Goal: Task Accomplishment & Management: Use online tool/utility

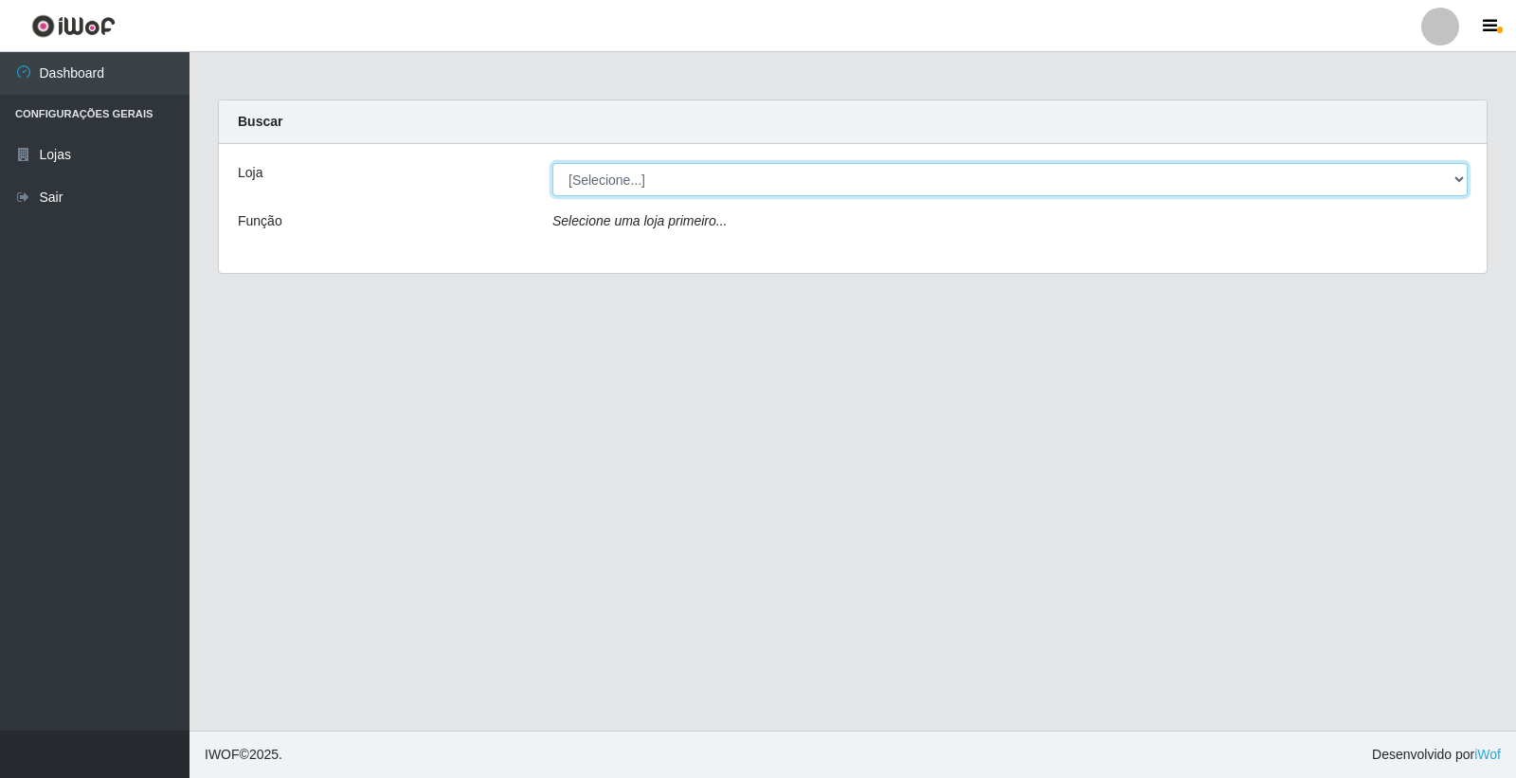
click at [582, 181] on select "[Selecione...] O Filezão - Centenário" at bounding box center [1009, 179] width 915 height 33
select select "203"
click at [552, 163] on select "[Selecione...] O Filezão - Centenário" at bounding box center [1009, 179] width 915 height 33
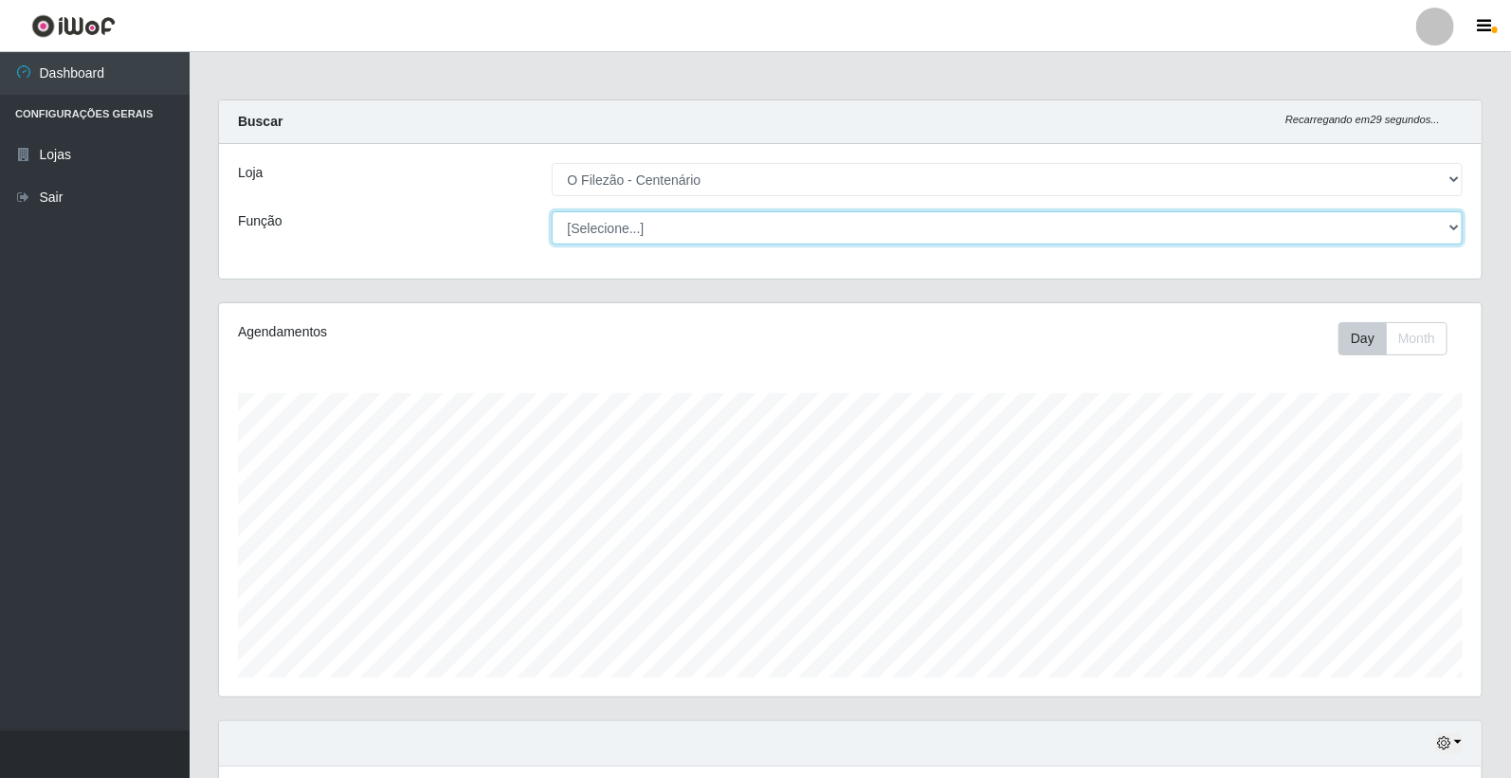
scroll to position [392, 1262]
click at [603, 229] on select "[Selecione...] Auxiliar de Estacionamento Auxiliar de Estacionamento + Auxiliar…" at bounding box center [1008, 227] width 912 height 33
select select "1"
click at [552, 211] on select "[Selecione...] Auxiliar de Estacionamento Auxiliar de Estacionamento + Auxiliar…" at bounding box center [1008, 227] width 912 height 33
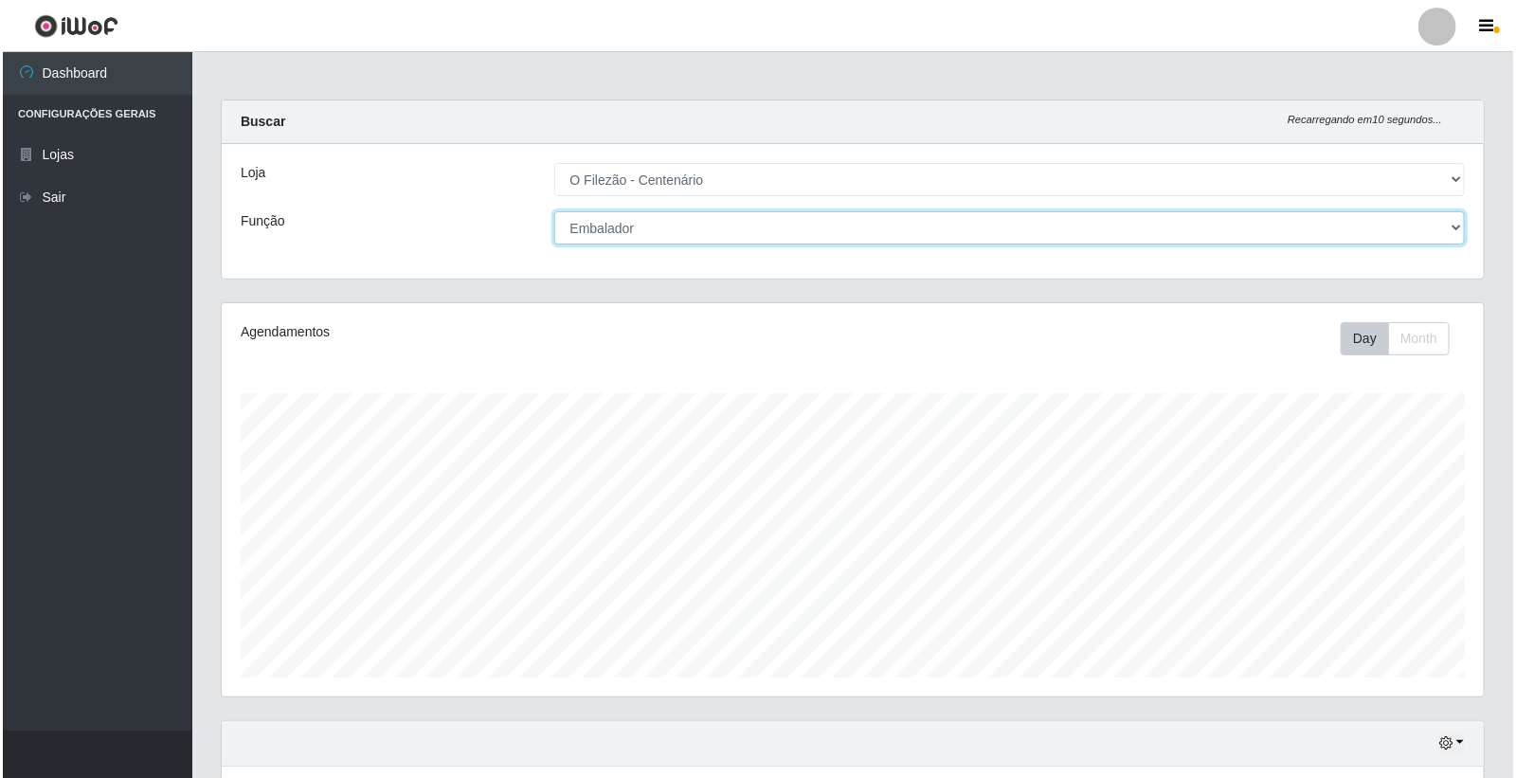
scroll to position [227, 0]
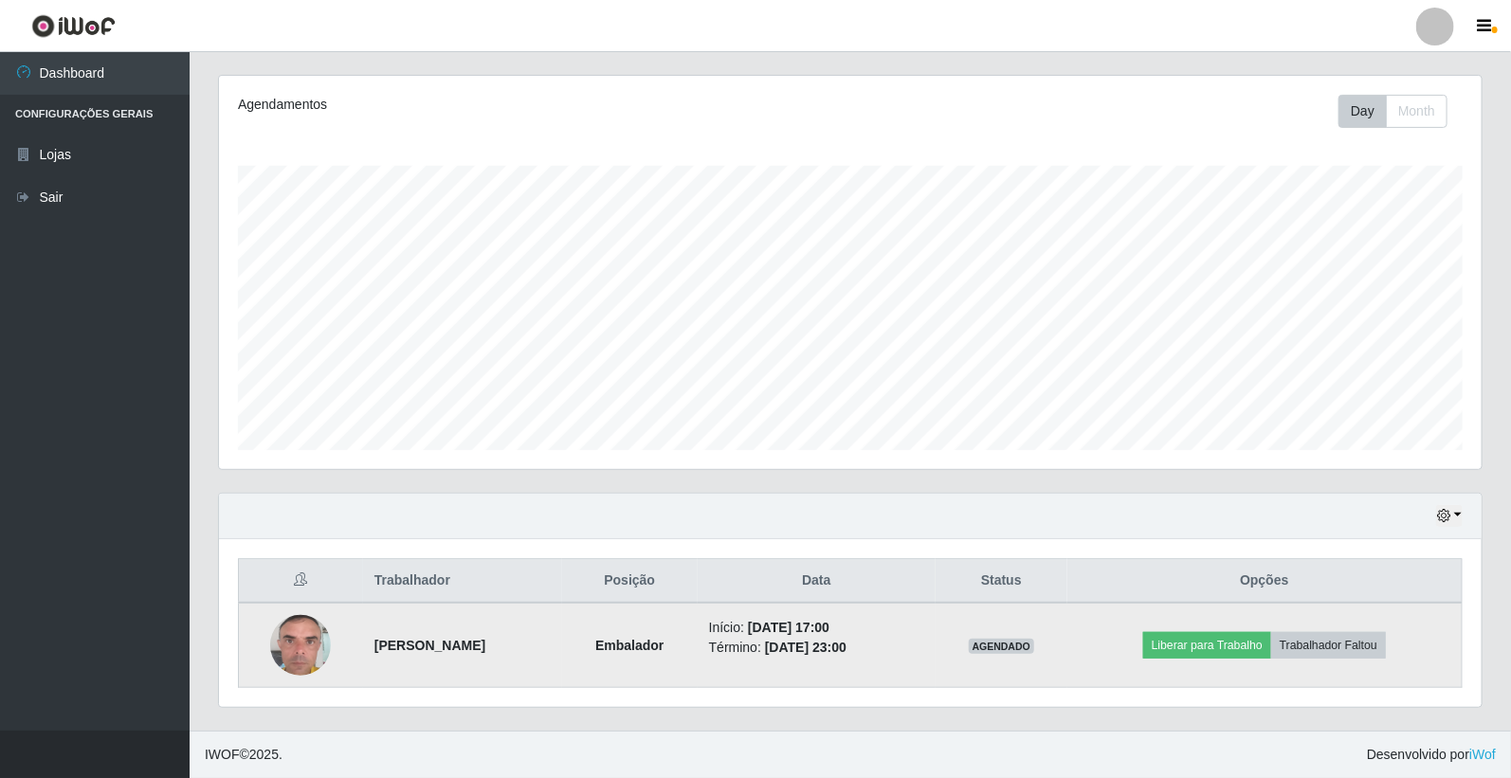
click at [562, 680] on td "[PERSON_NAME]" at bounding box center [462, 645] width 199 height 85
click at [1206, 656] on button "Liberar para Trabalho" at bounding box center [1207, 645] width 128 height 27
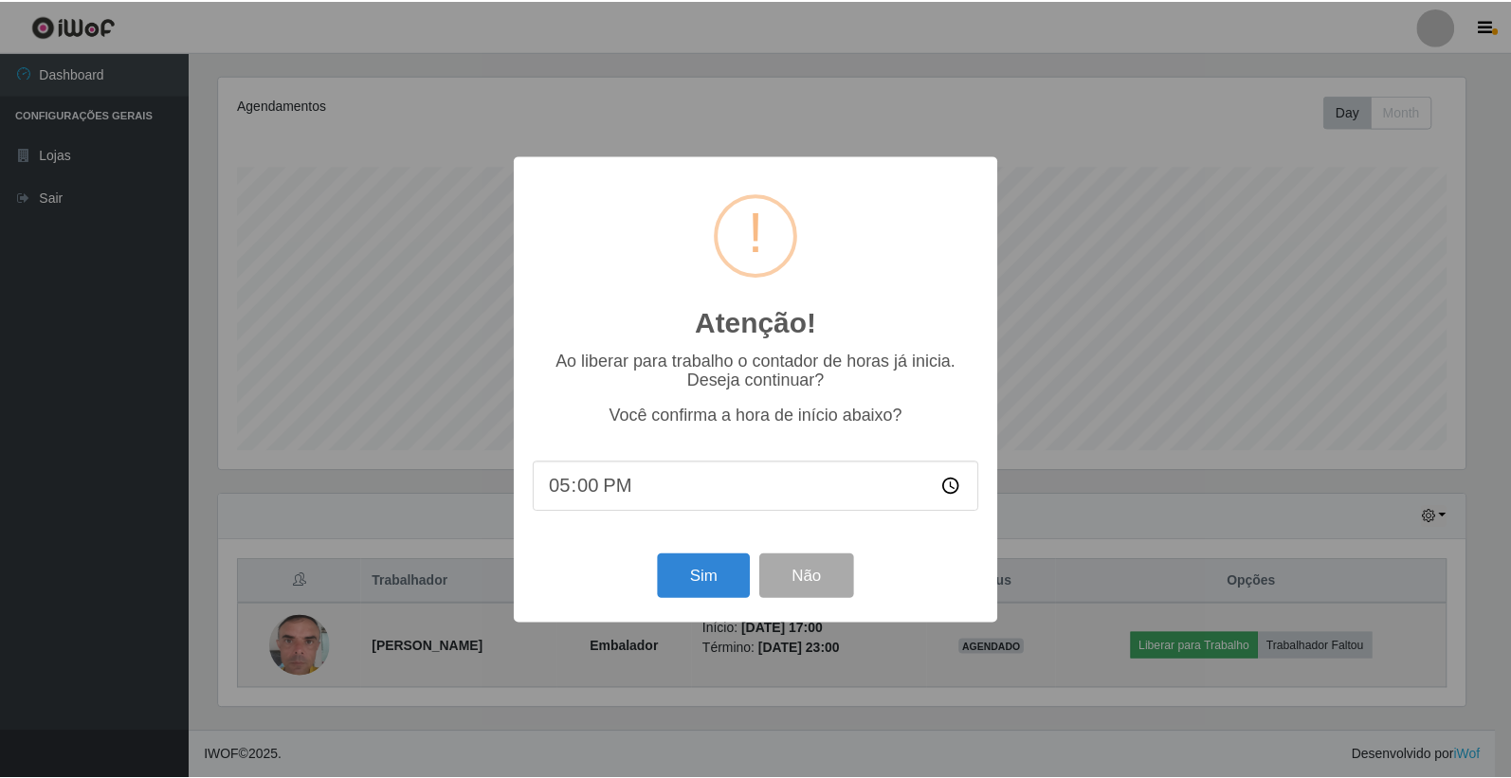
scroll to position [392, 1251]
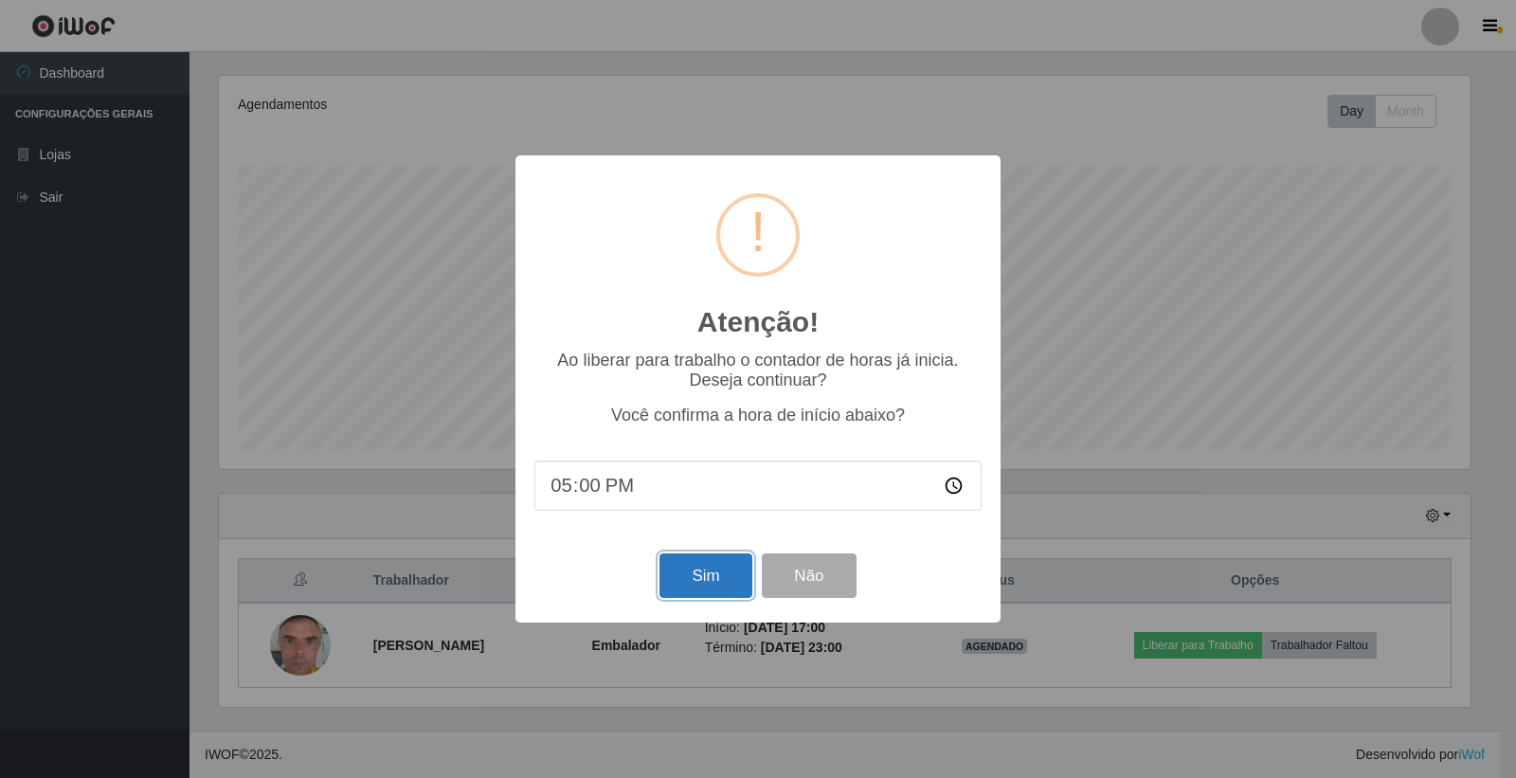
click at [701, 584] on button "Sim" at bounding box center [706, 575] width 92 height 45
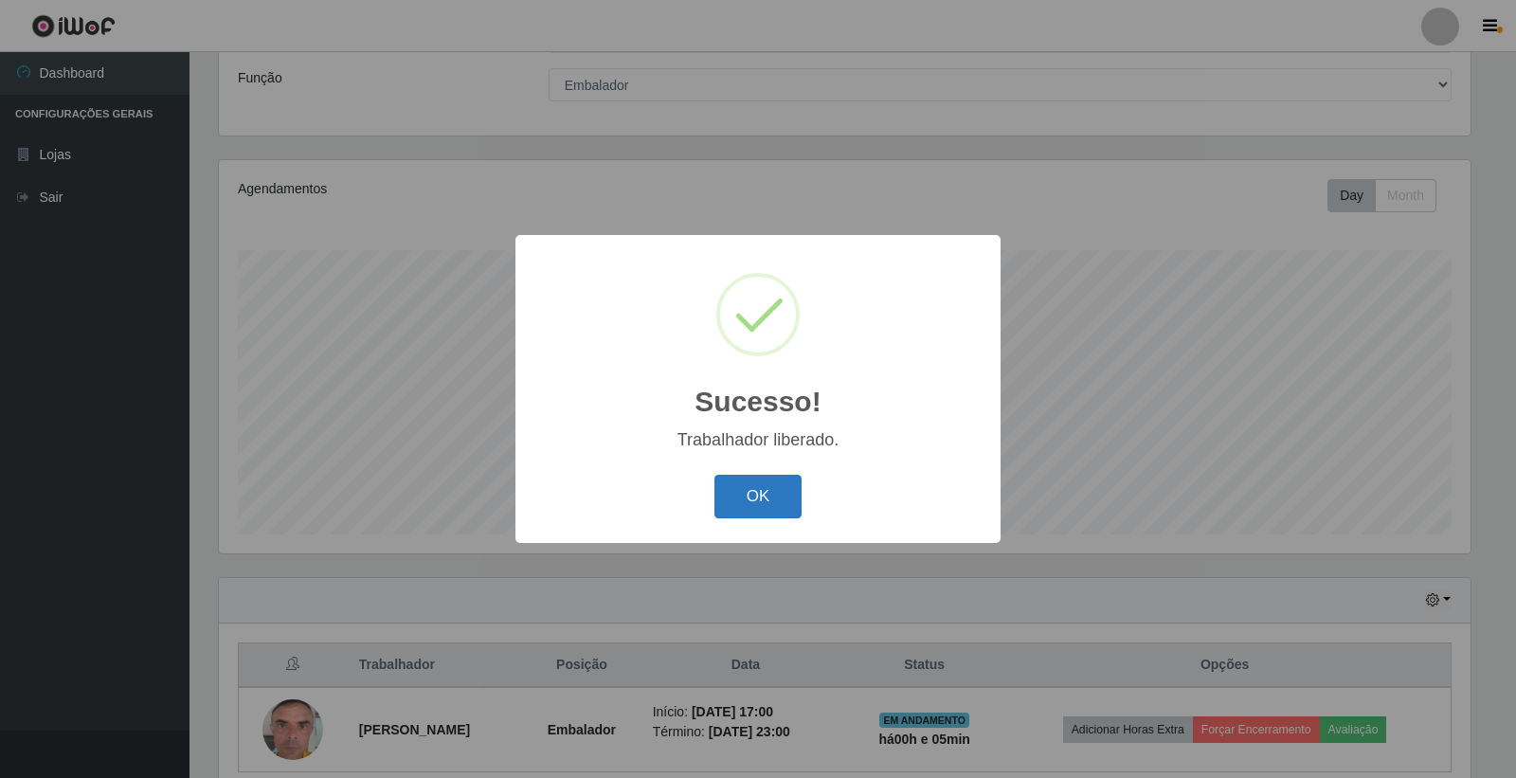
click at [743, 497] on button "OK" at bounding box center [759, 497] width 88 height 45
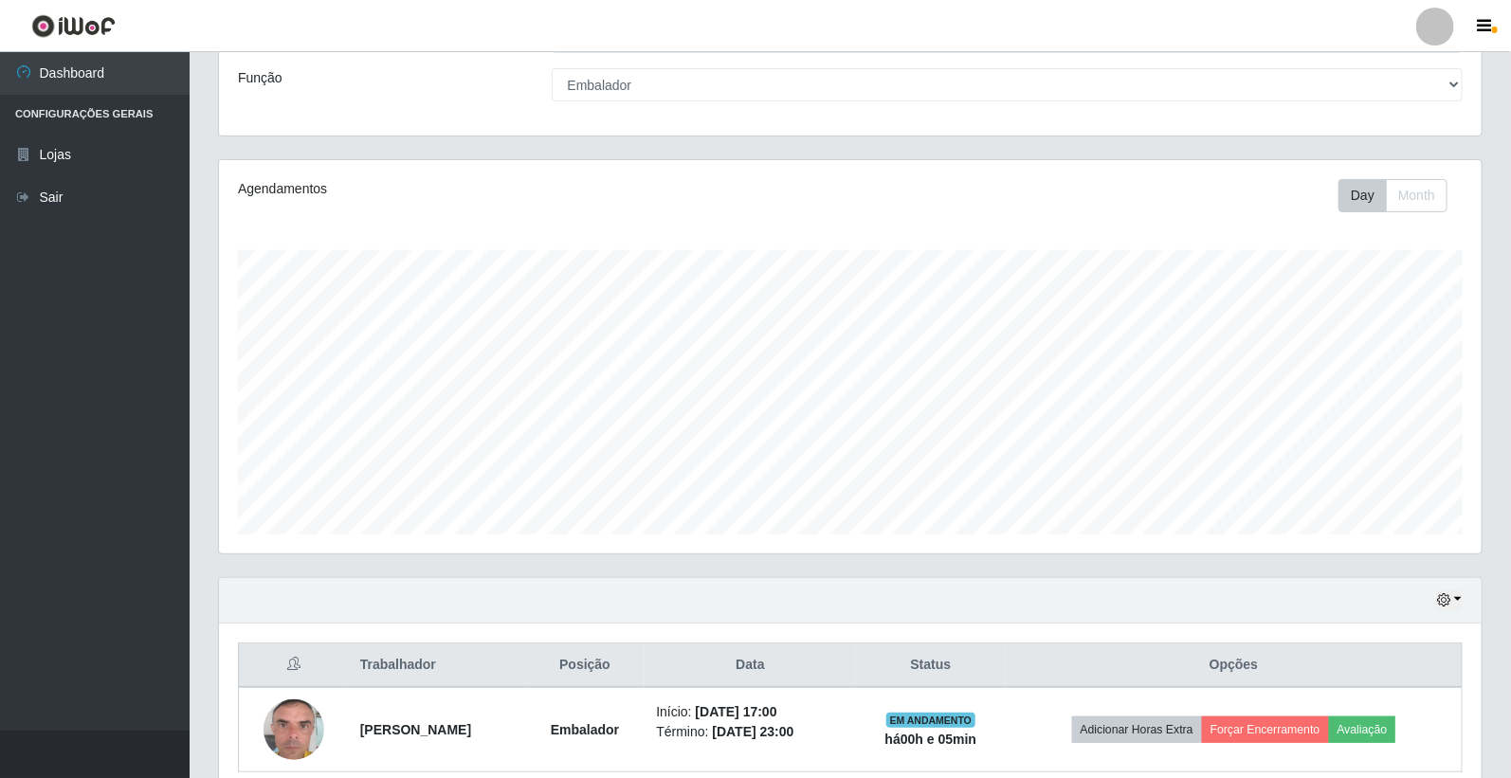
scroll to position [227, 0]
